Goal: Information Seeking & Learning: Check status

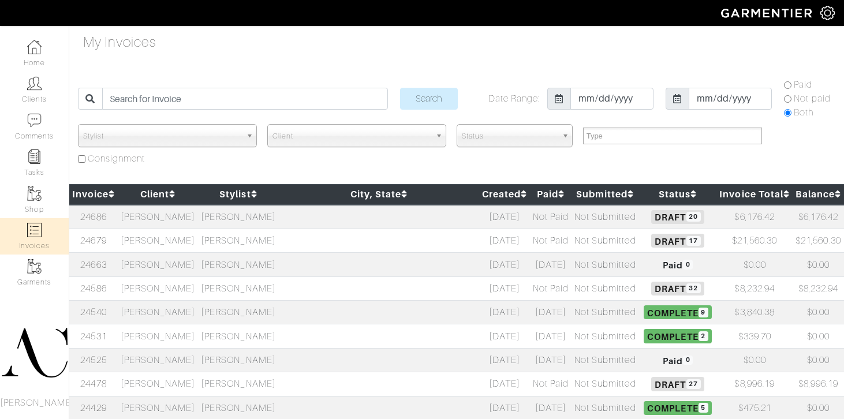
select select
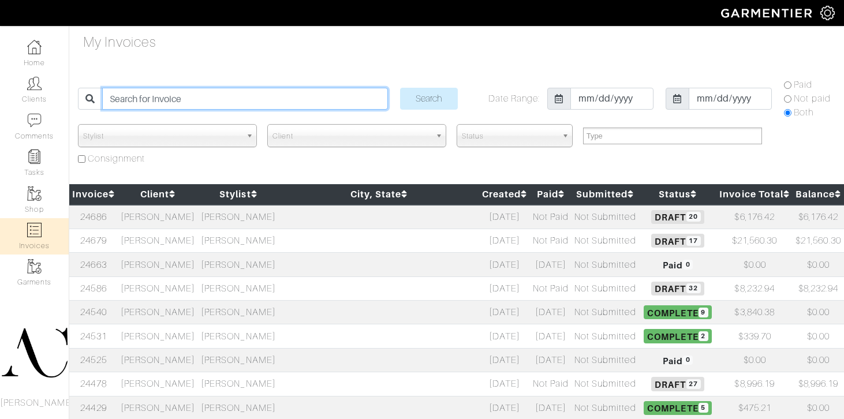
click at [216, 103] on input "search" at bounding box center [245, 99] width 286 height 22
type input "jessica"
click at [400, 88] on input "Search" at bounding box center [429, 99] width 58 height 22
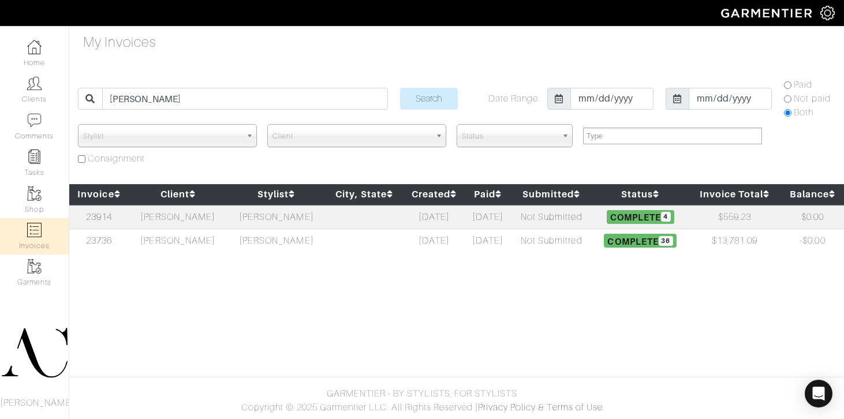
select select
click at [258, 221] on td "[PERSON_NAME]" at bounding box center [276, 217] width 99 height 24
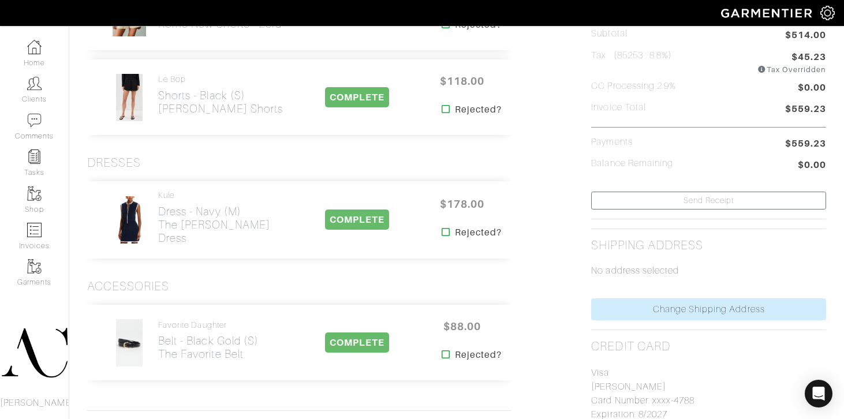
scroll to position [324, 0]
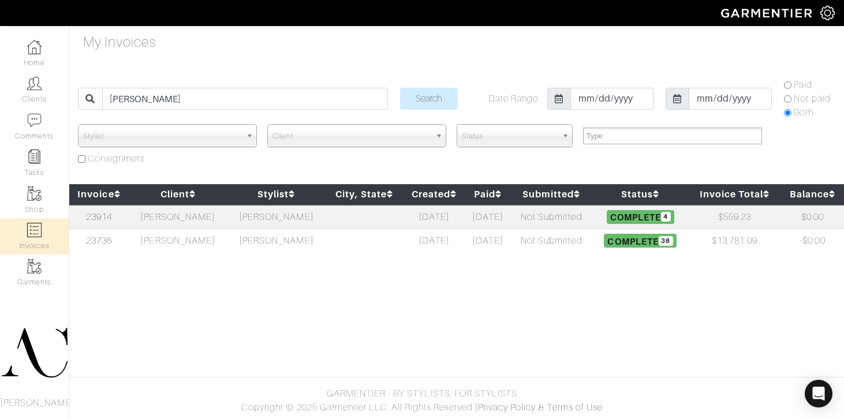
select select
click at [196, 234] on td "[PERSON_NAME]" at bounding box center [178, 241] width 99 height 24
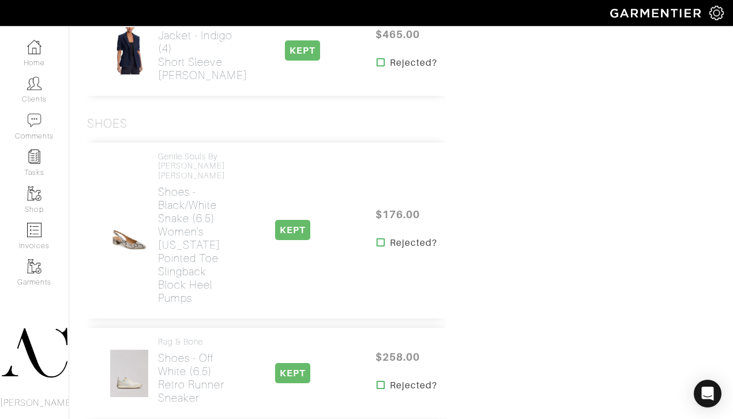
scroll to position [3655, 0]
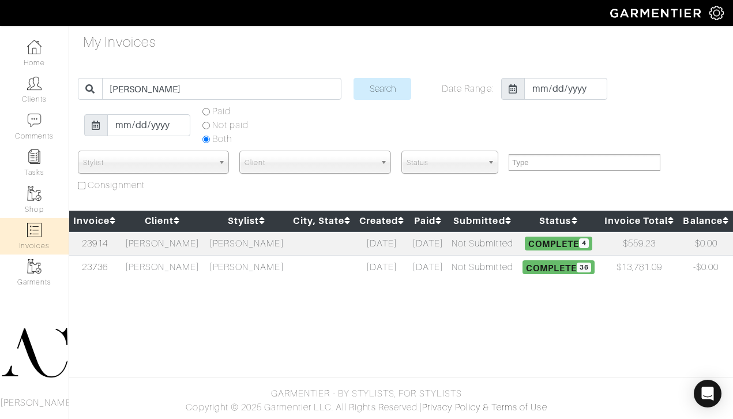
select select
